Goal: Task Accomplishment & Management: Complete application form

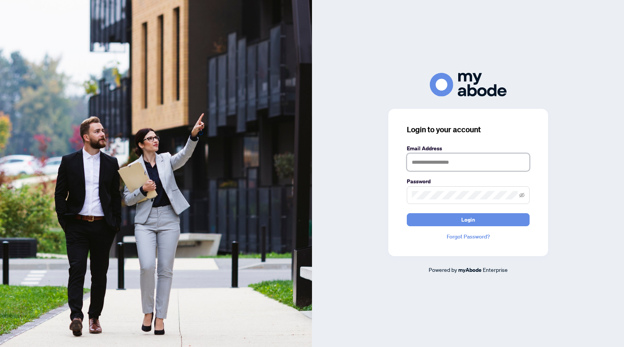
click at [435, 164] on input "text" at bounding box center [468, 163] width 123 height 18
click at [435, 164] on input "**********" at bounding box center [468, 163] width 123 height 18
type input "**********"
click at [438, 201] on span at bounding box center [468, 196] width 123 height 18
click at [407, 213] on button "Login" at bounding box center [468, 219] width 123 height 13
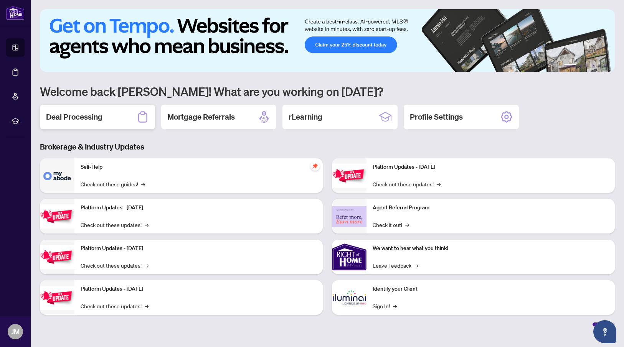
click at [83, 116] on h2 "Deal Processing" at bounding box center [74, 117] width 56 height 11
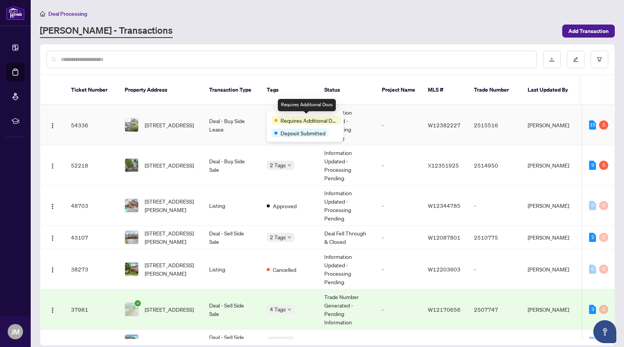
click at [289, 122] on span "Requires Additional Docs" at bounding box center [310, 120] width 58 height 8
click at [288, 117] on span "Requires Additional Docs" at bounding box center [310, 120] width 58 height 8
click at [250, 126] on td "Deal - Buy Side Lease" at bounding box center [232, 125] width 58 height 40
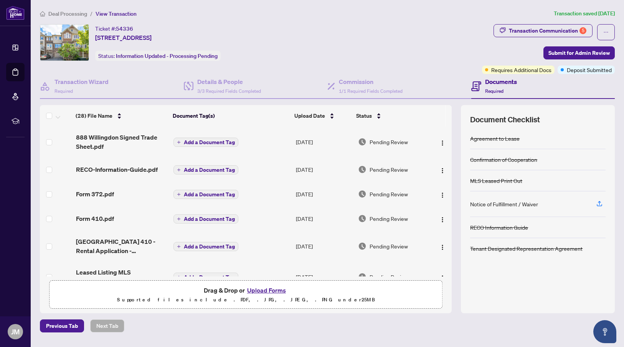
click at [271, 292] on button "Upload Forms" at bounding box center [266, 291] width 43 height 10
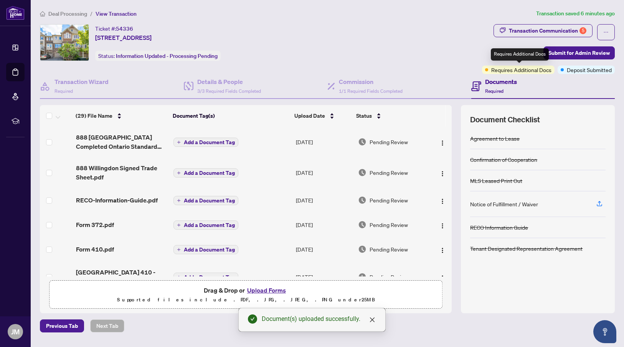
click at [526, 71] on span "Requires Additional Docs" at bounding box center [521, 70] width 60 height 8
click at [522, 55] on div "Requires Additional Docs" at bounding box center [520, 54] width 58 height 12
click at [529, 78] on div "Documents Required" at bounding box center [543, 86] width 144 height 25
click at [521, 70] on span "Requires Additional Docs" at bounding box center [521, 70] width 60 height 8
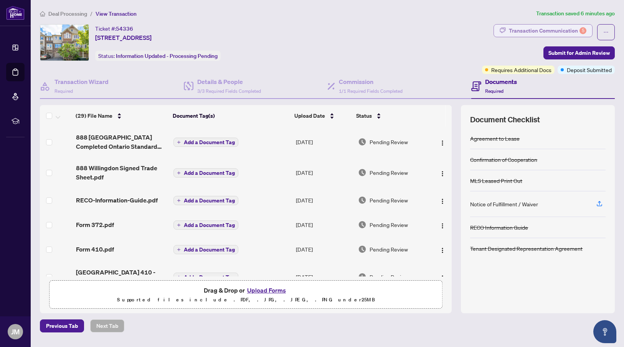
click at [562, 30] on div "Transaction Communication 5" at bounding box center [548, 31] width 78 height 12
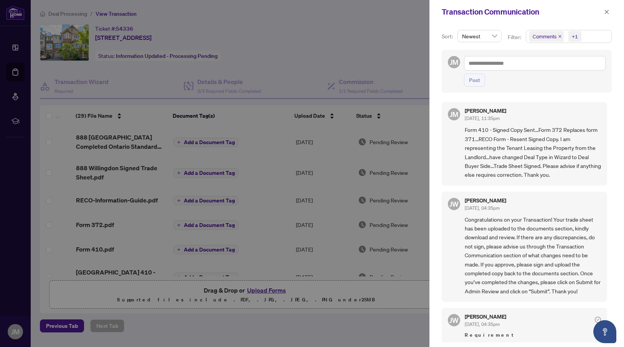
click at [403, 60] on div at bounding box center [312, 173] width 624 height 347
click at [608, 13] on icon "close" at bounding box center [607, 12] width 4 height 4
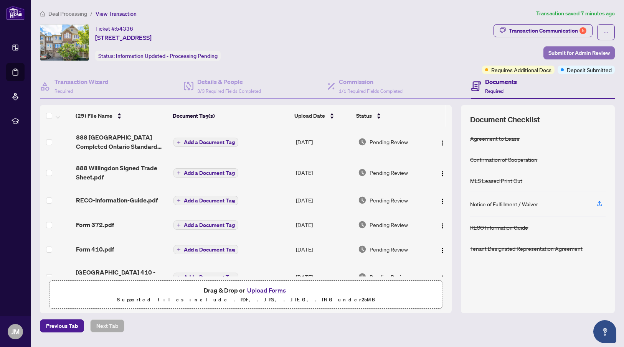
click at [582, 53] on span "Submit for Admin Review" at bounding box center [579, 53] width 61 height 12
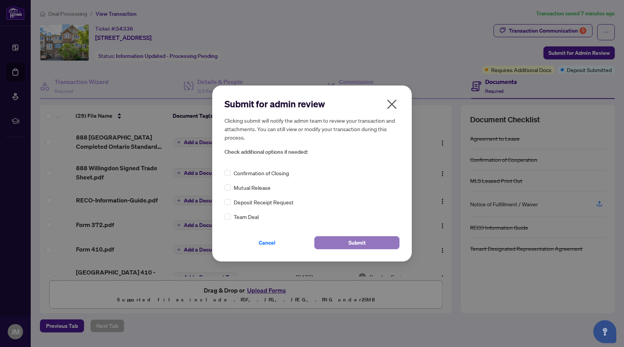
click at [360, 243] on span "Submit" at bounding box center [357, 243] width 17 height 12
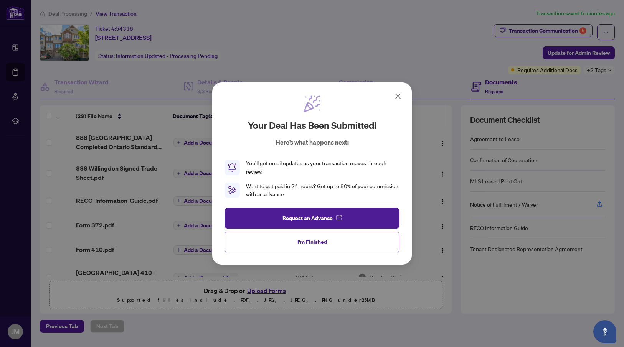
click at [400, 98] on icon at bounding box center [397, 96] width 9 height 9
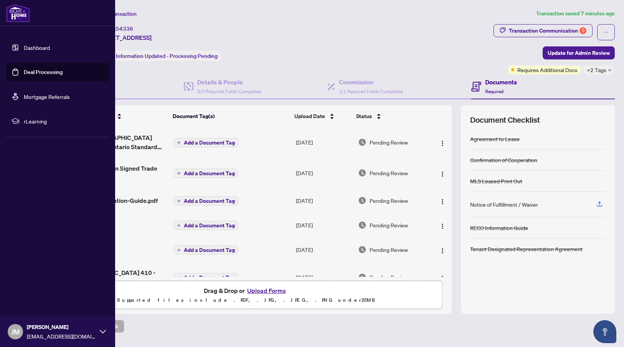
click at [44, 324] on span "John Murphy" at bounding box center [61, 327] width 69 height 8
click at [21, 286] on button "Logout" at bounding box center [57, 286] width 103 height 13
